Goal: Transaction & Acquisition: Purchase product/service

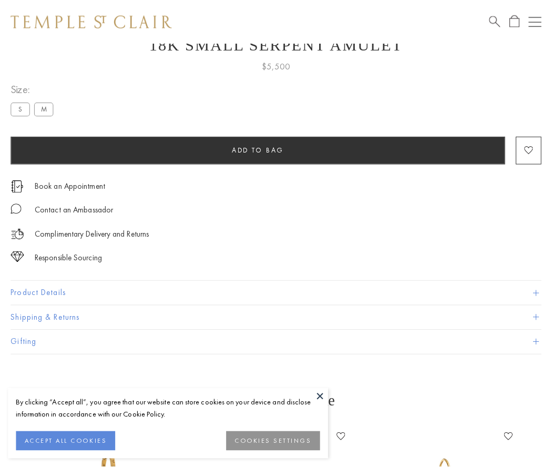
scroll to position [42, 0]
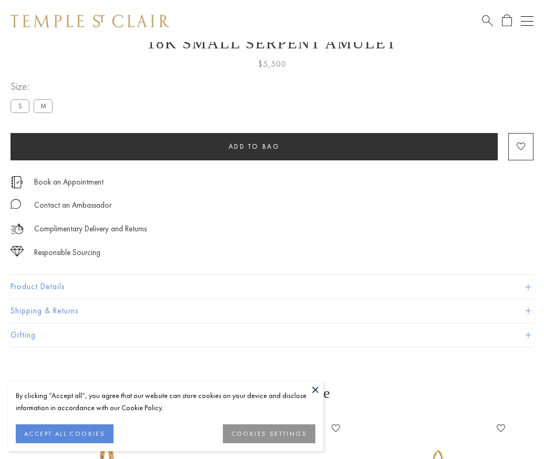
click at [254, 146] on span "Add to bag" at bounding box center [255, 146] width 52 height 9
